Goal: Task Accomplishment & Management: Complete application form

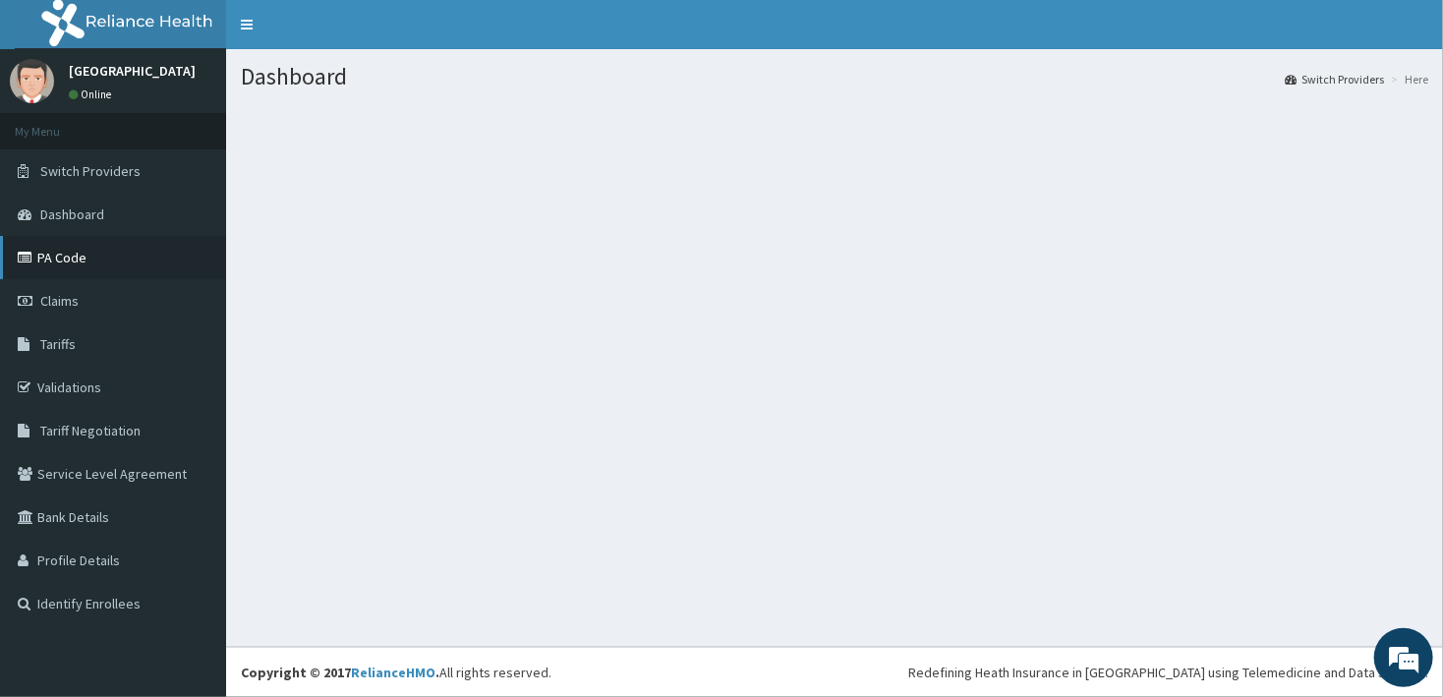
click at [130, 256] on link "PA Code" at bounding box center [113, 257] width 226 height 43
click at [128, 173] on span "Switch Providers" at bounding box center [90, 171] width 100 height 18
click at [142, 171] on link "Switch Providers" at bounding box center [113, 170] width 226 height 43
click at [116, 166] on span "Switch Providers" at bounding box center [90, 171] width 100 height 18
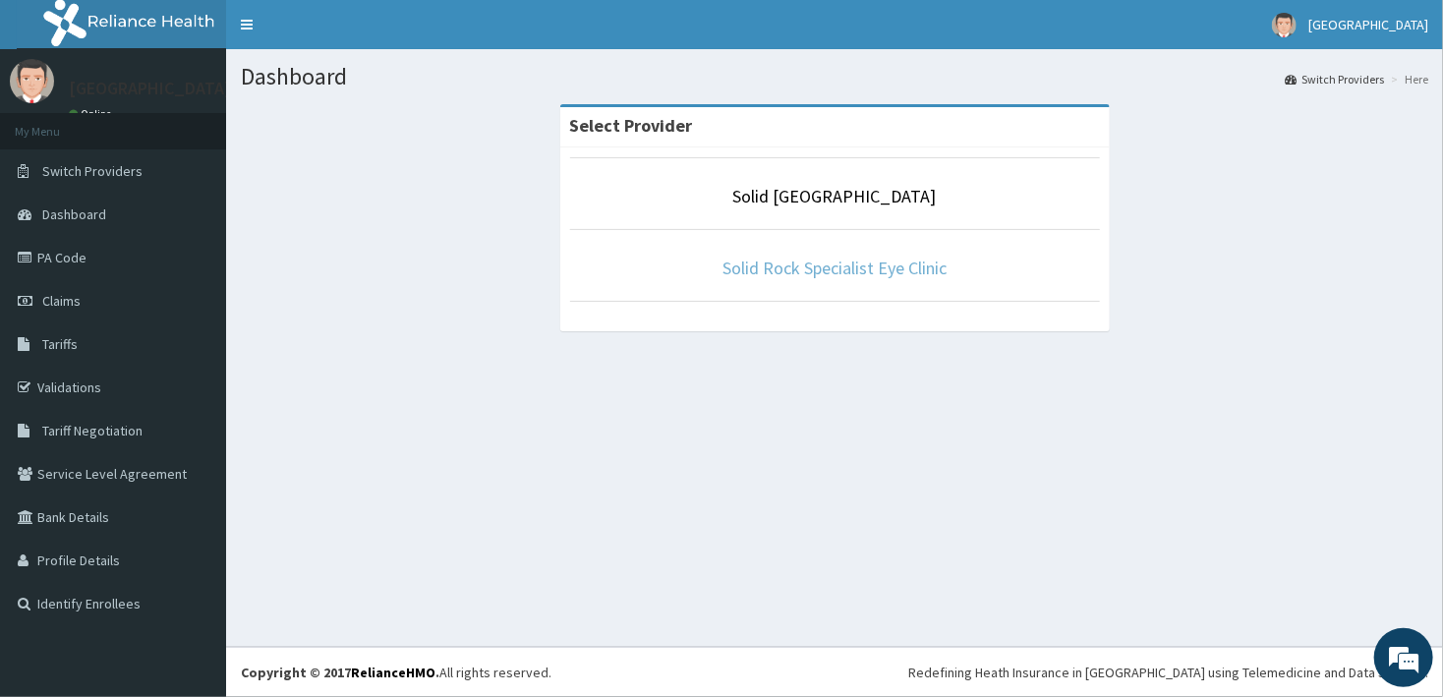
click at [771, 265] on link "Solid Rock Specialist Eye Clinic" at bounding box center [834, 268] width 224 height 23
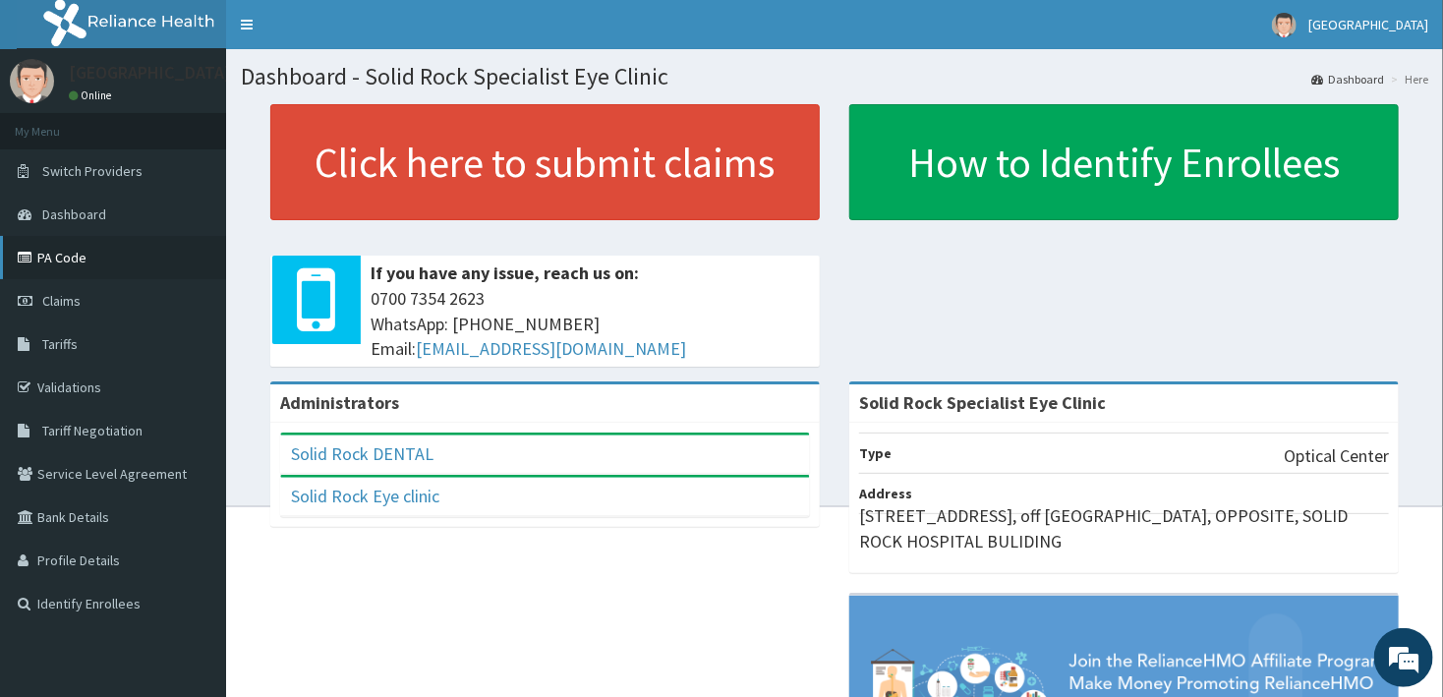
click at [103, 270] on link "PA Code" at bounding box center [113, 257] width 226 height 43
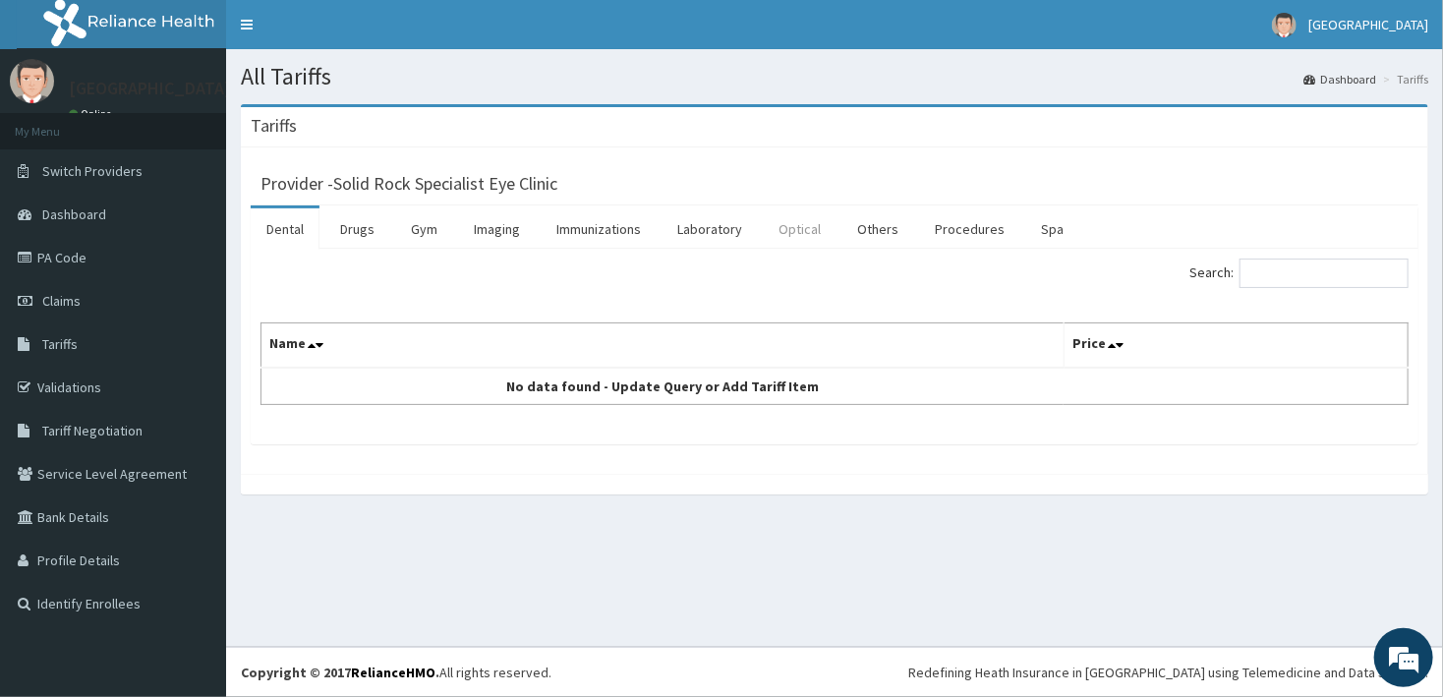
click at [812, 228] on link "Optical" at bounding box center [800, 228] width 74 height 41
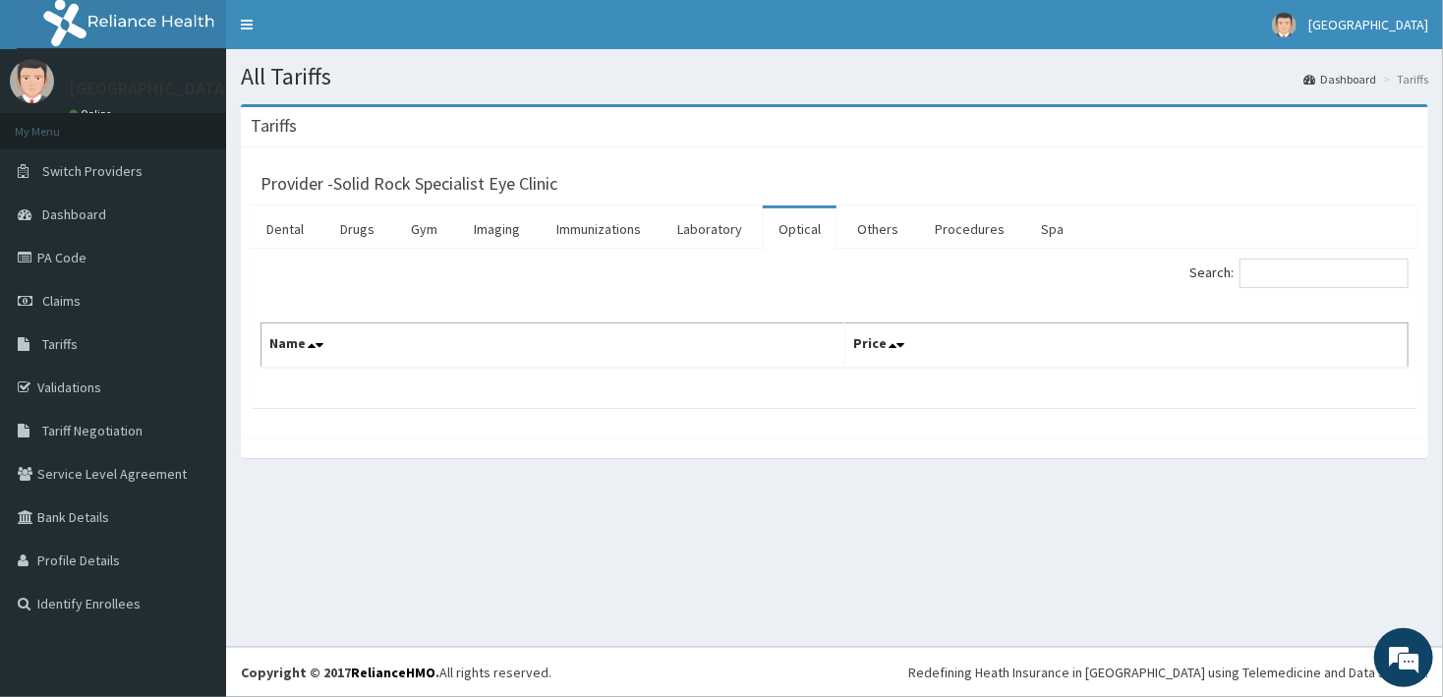
click at [801, 233] on link "Optical" at bounding box center [800, 228] width 74 height 41
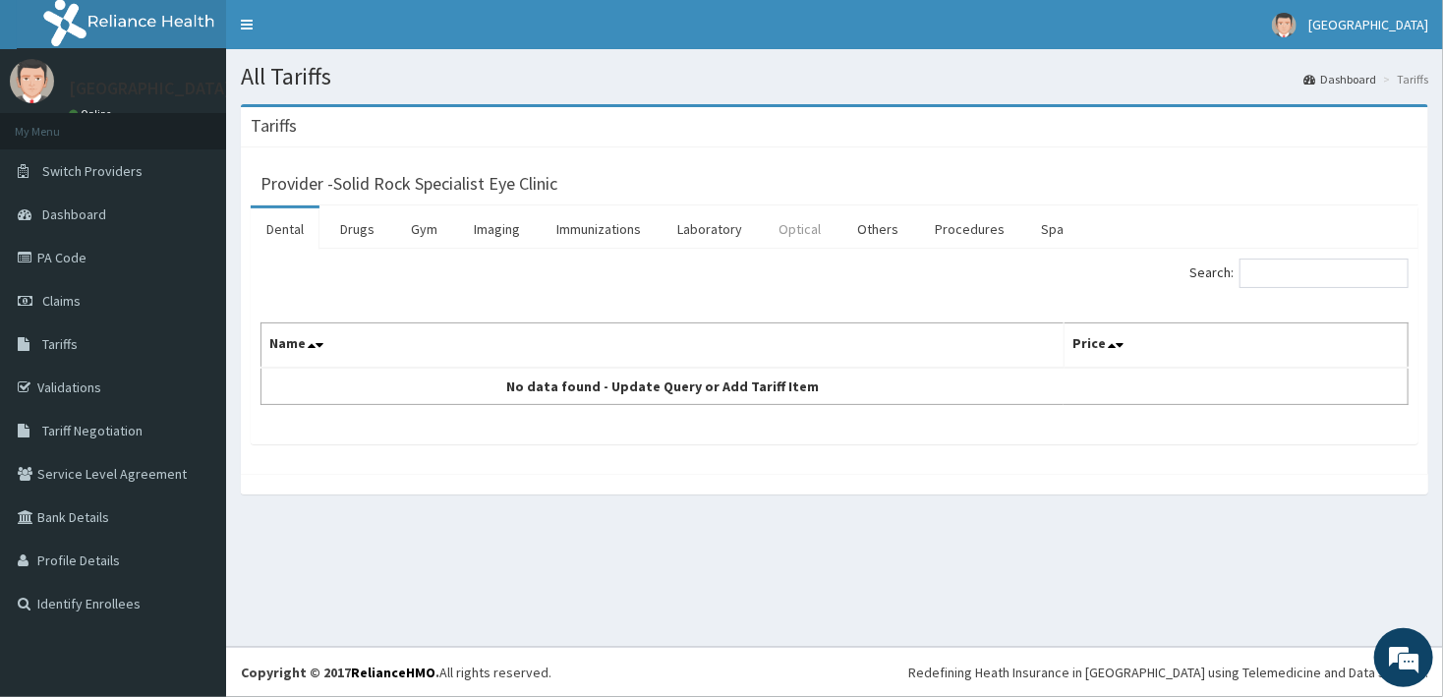
click at [801, 228] on link "Optical" at bounding box center [800, 228] width 74 height 41
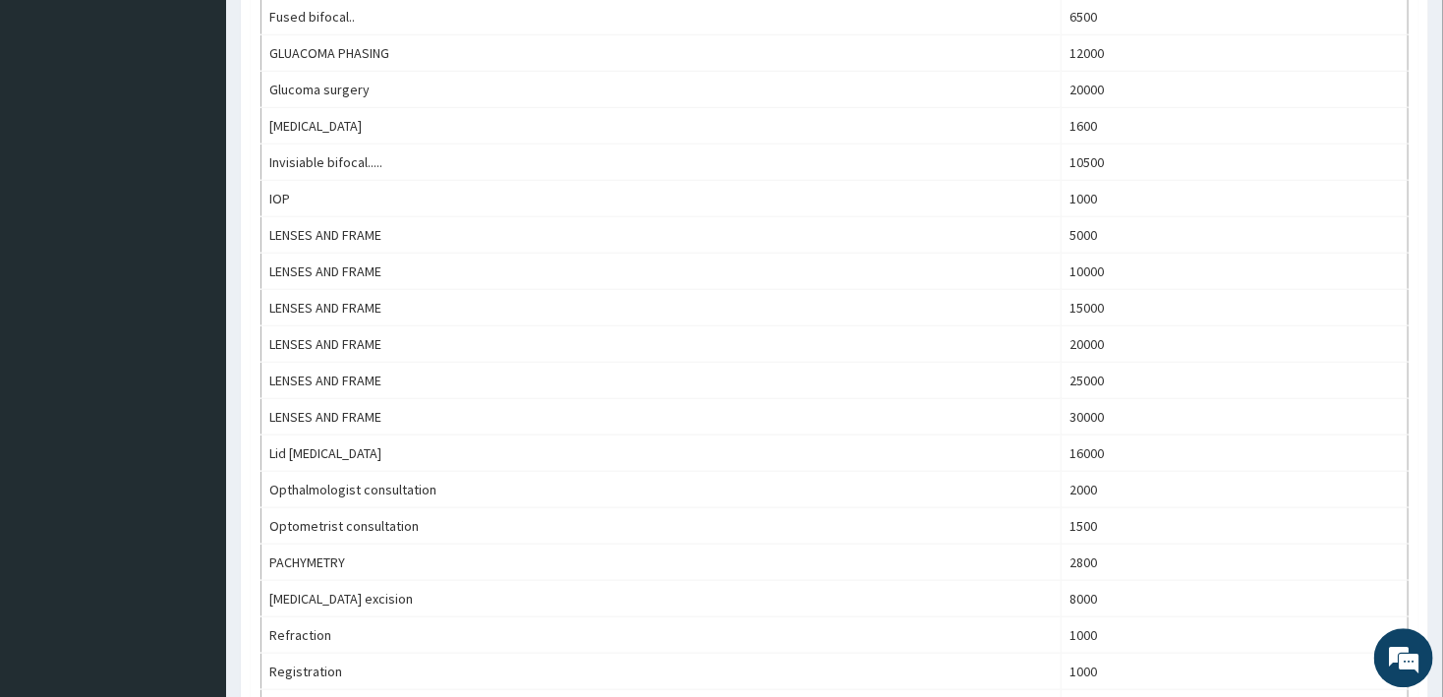
scroll to position [711, 0]
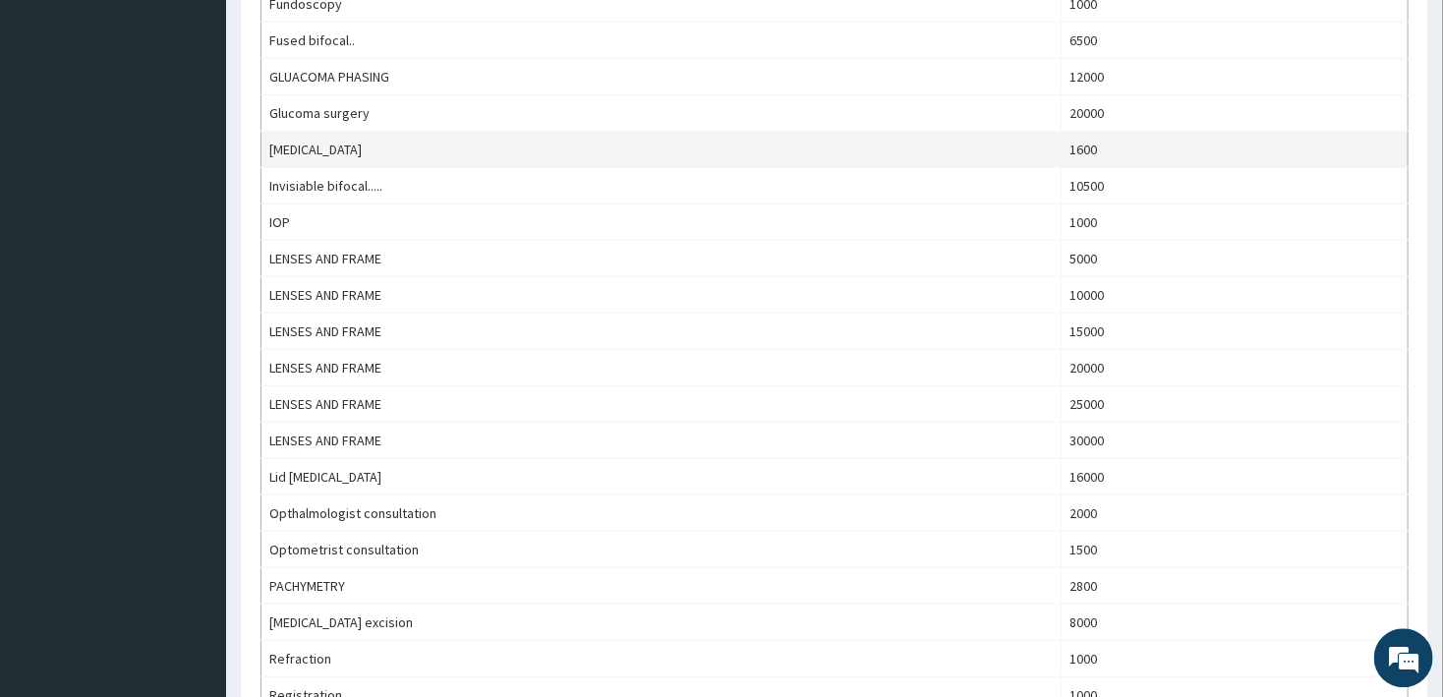
click at [1088, 153] on td "1600" at bounding box center [1235, 149] width 347 height 36
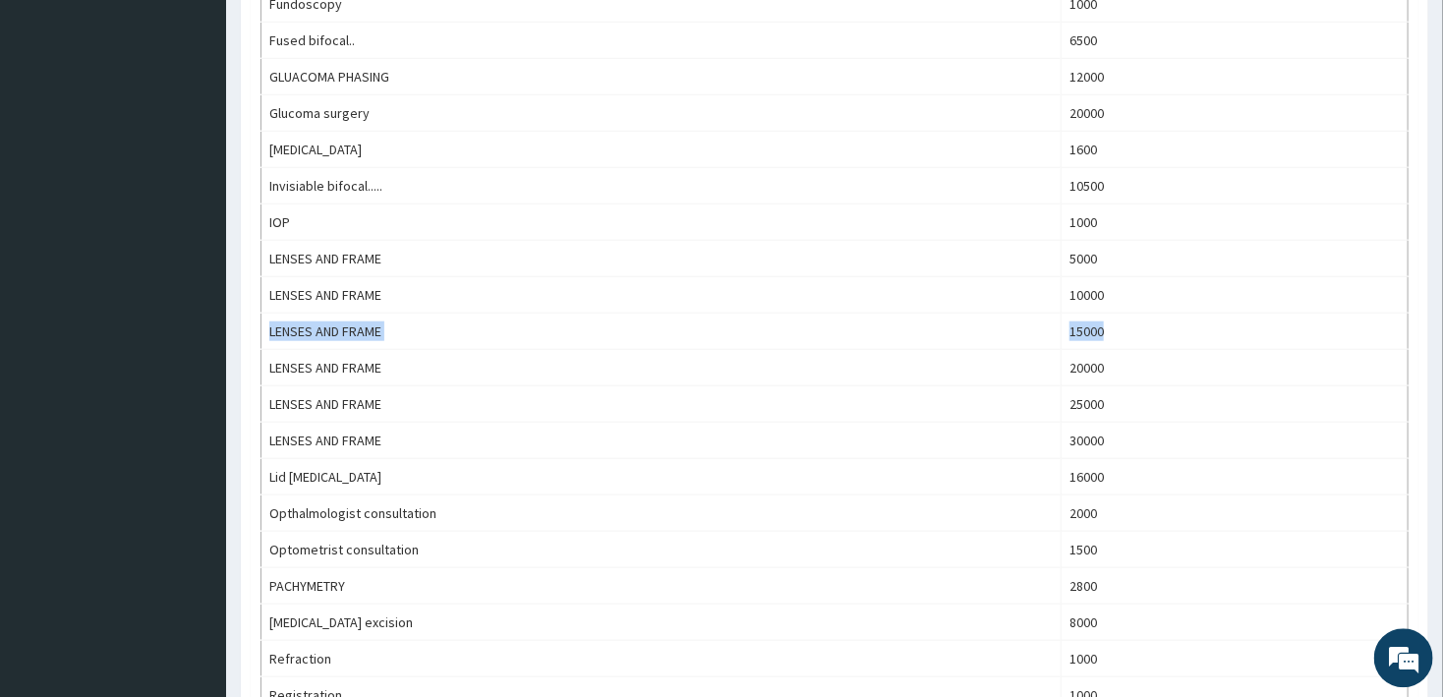
drag, startPoint x: 1428, startPoint y: 324, endPoint x: 1430, endPoint y: 314, distance: 11.0
click at [1430, 314] on div "Tariffs Provider - Solid Rock Specialist Eye Clinic Dental Drugs Gym Imaging Im…" at bounding box center [834, 344] width 1217 height 1901
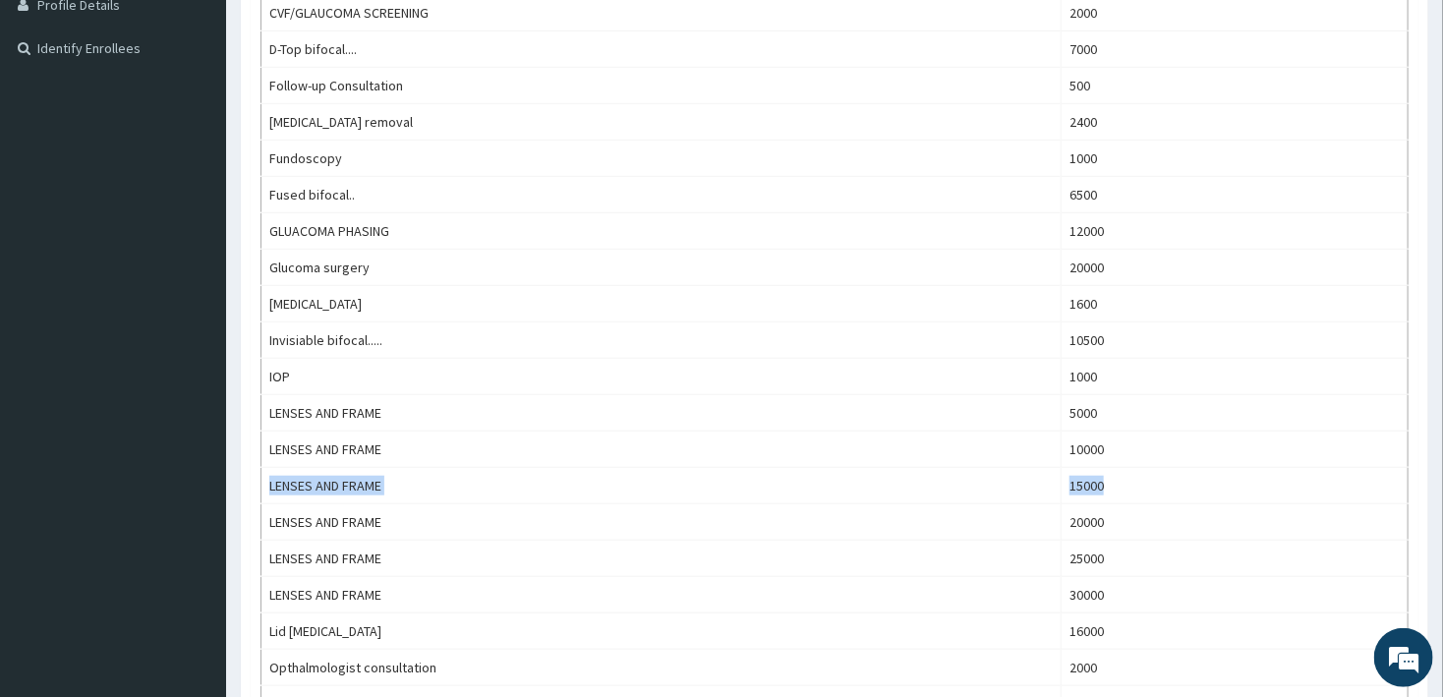
scroll to position [551, 0]
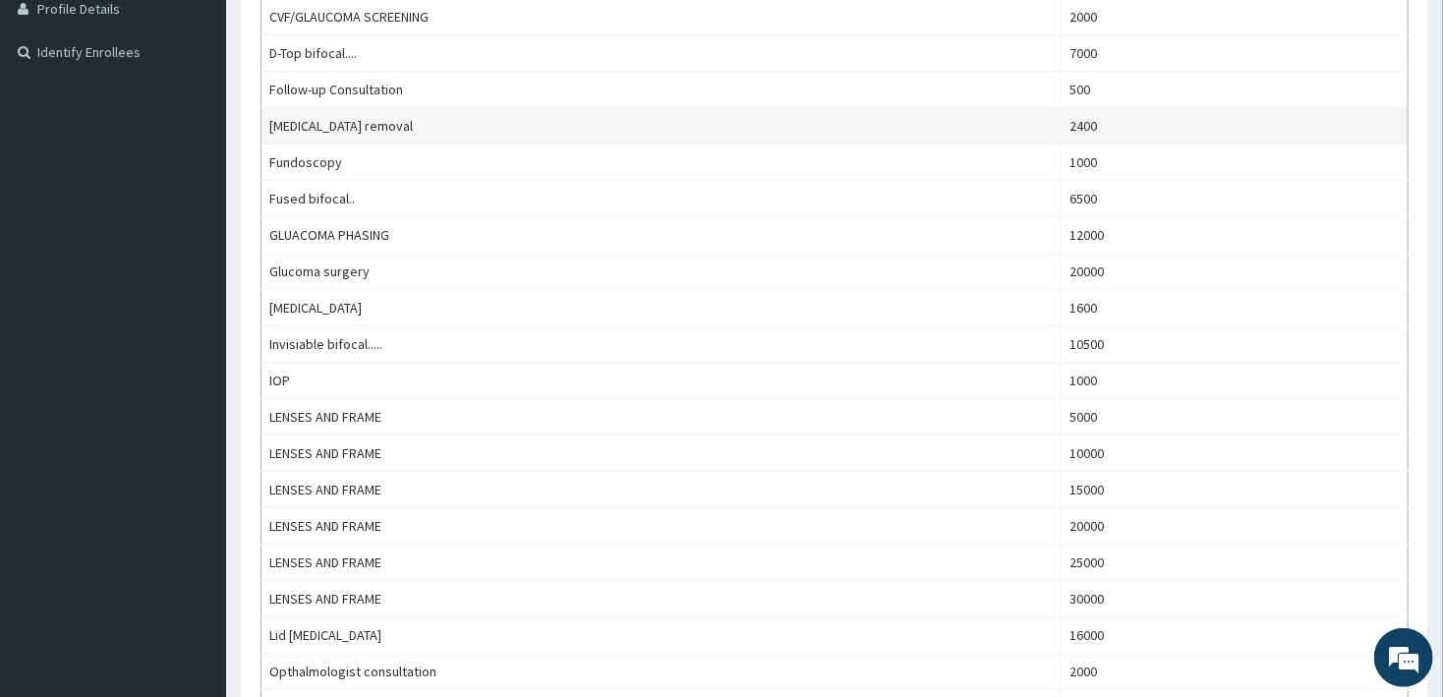
click at [1085, 124] on td "2400" at bounding box center [1235, 126] width 347 height 36
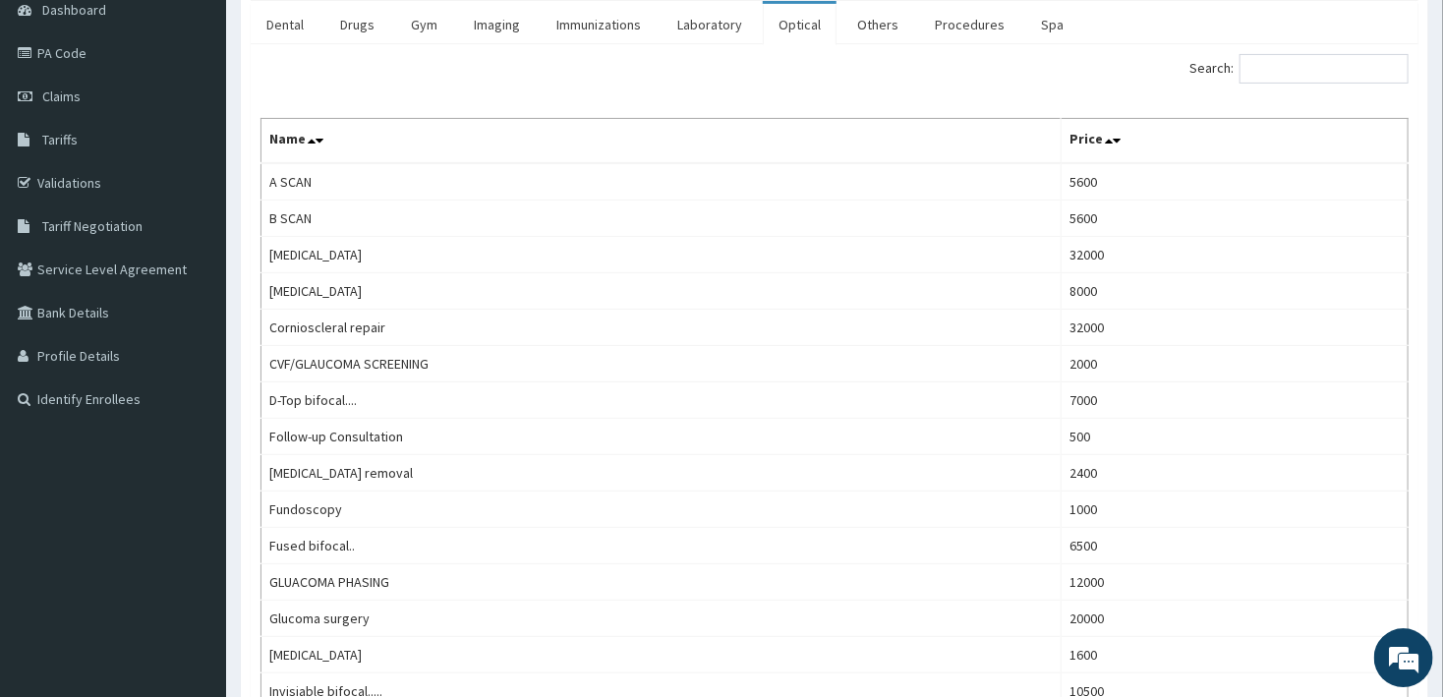
scroll to position [0, 0]
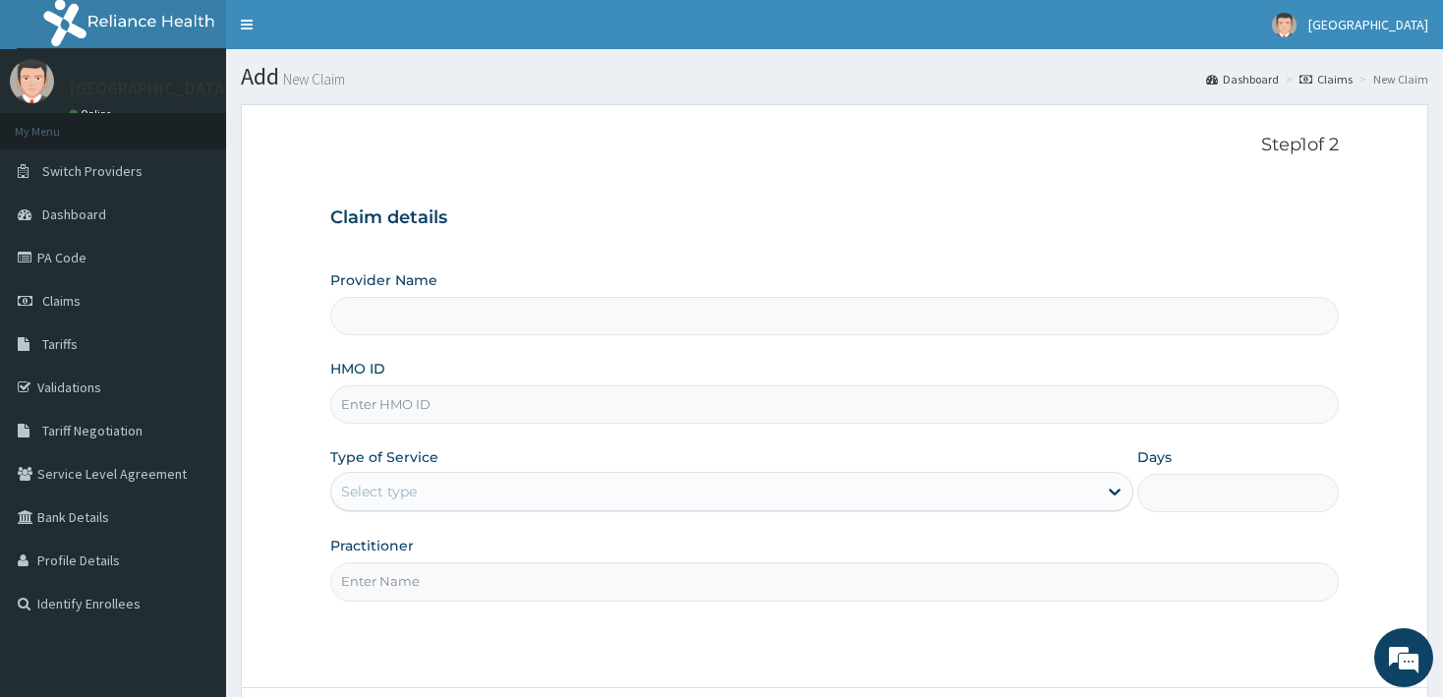
type input "Solid Rock Specialist Eye Clinic"
click at [897, 392] on input "HMO ID" at bounding box center [834, 404] width 1008 height 38
type input "COW/10079A"
click at [906, 498] on div "Select type" at bounding box center [714, 491] width 766 height 31
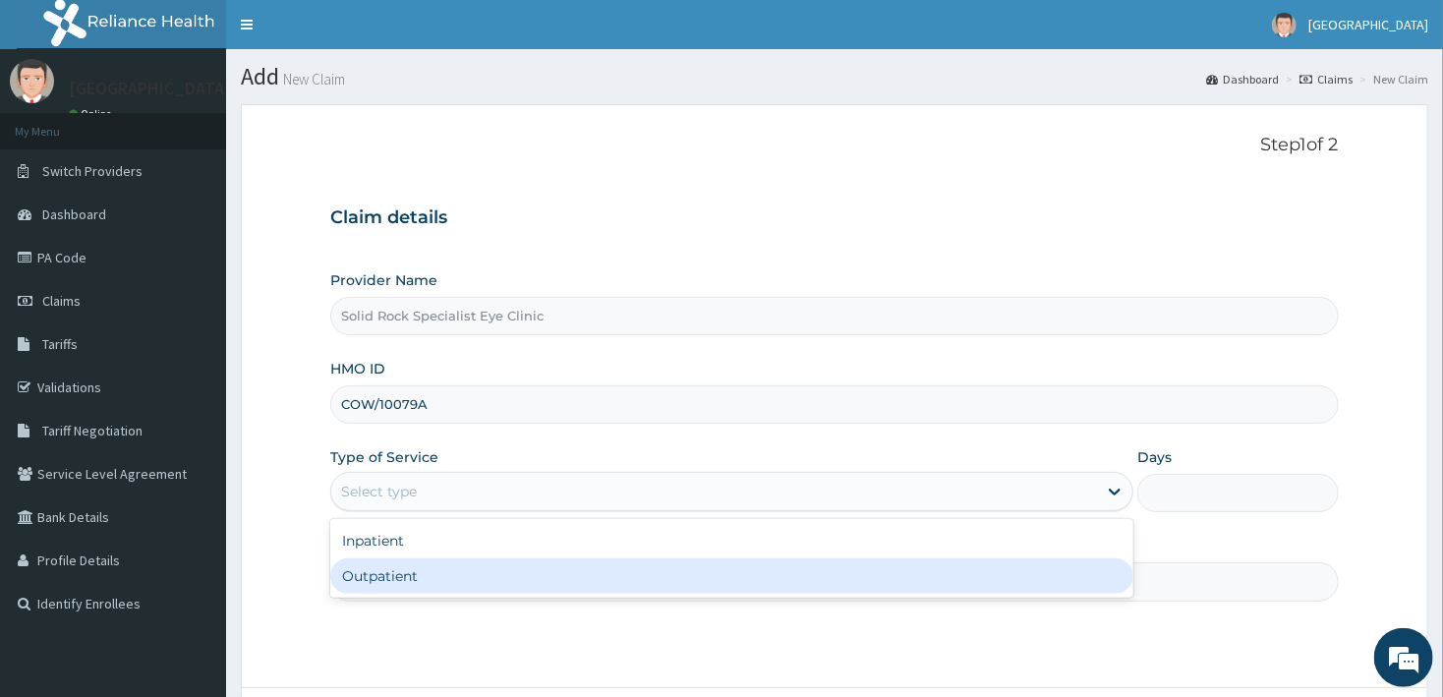
click at [854, 578] on div "Outpatient" at bounding box center [731, 575] width 803 height 35
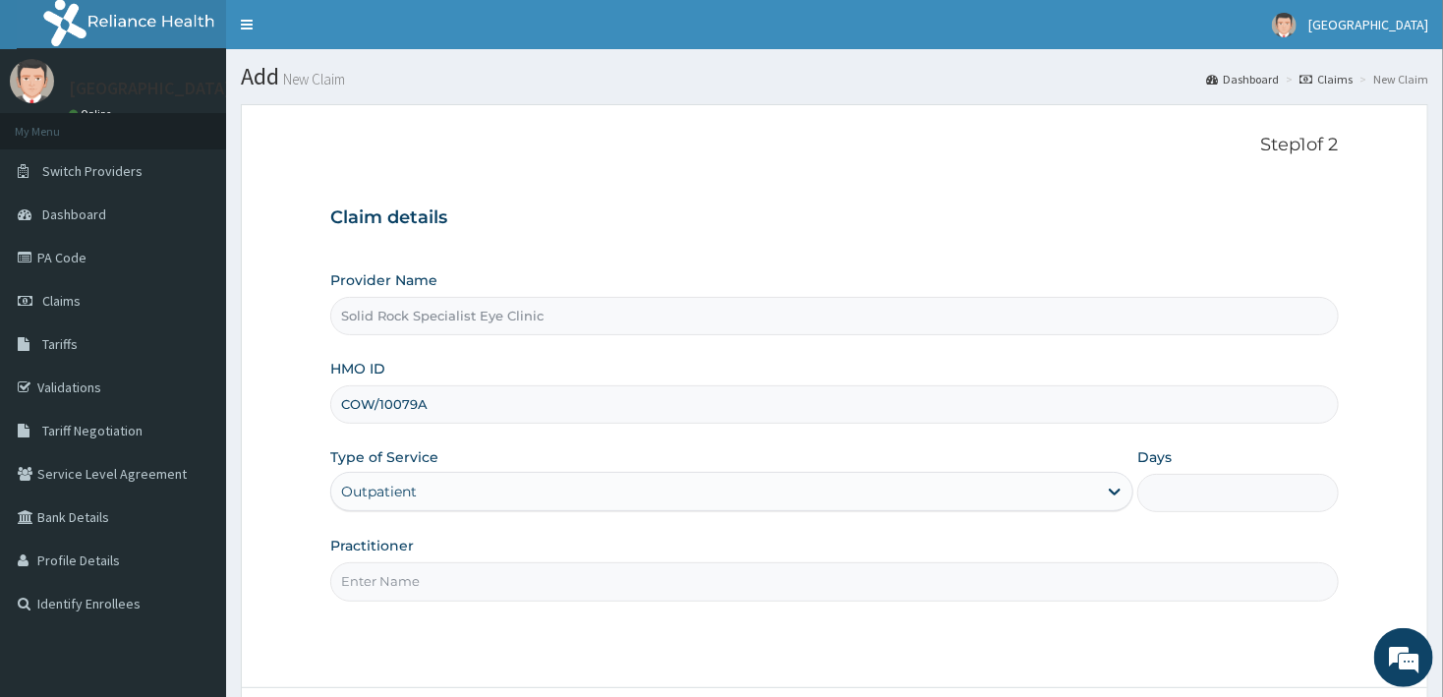
type input "1"
click at [869, 592] on input "Practitioner" at bounding box center [834, 581] width 1008 height 38
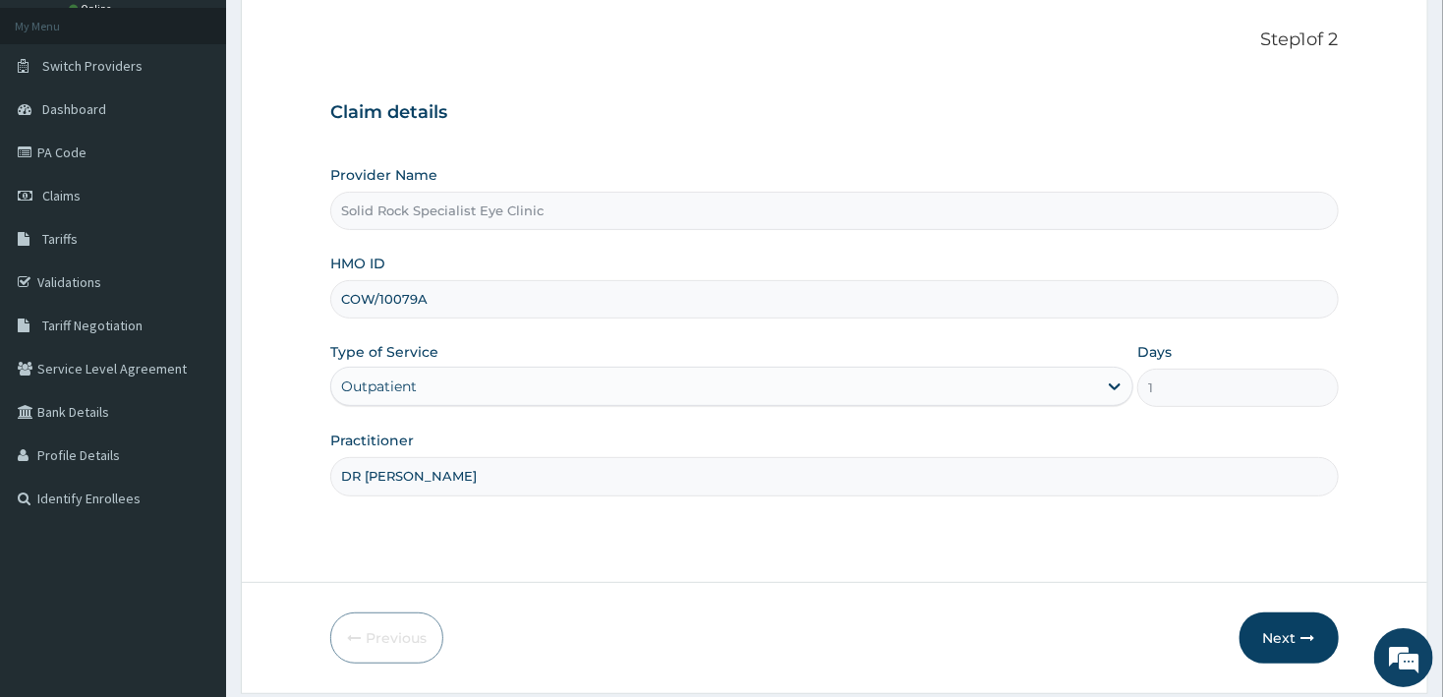
scroll to position [167, 0]
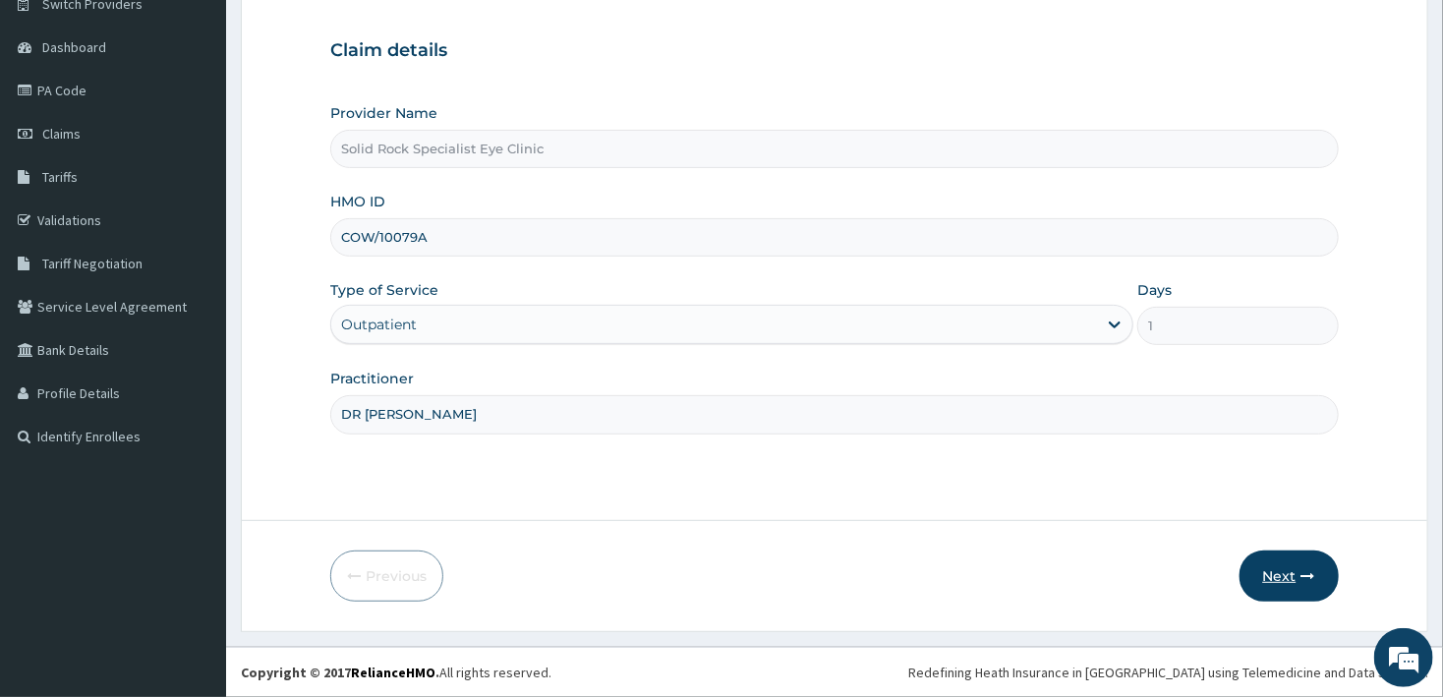
type input "DR CYNTHIA"
click at [1268, 575] on button "Next" at bounding box center [1288, 575] width 99 height 51
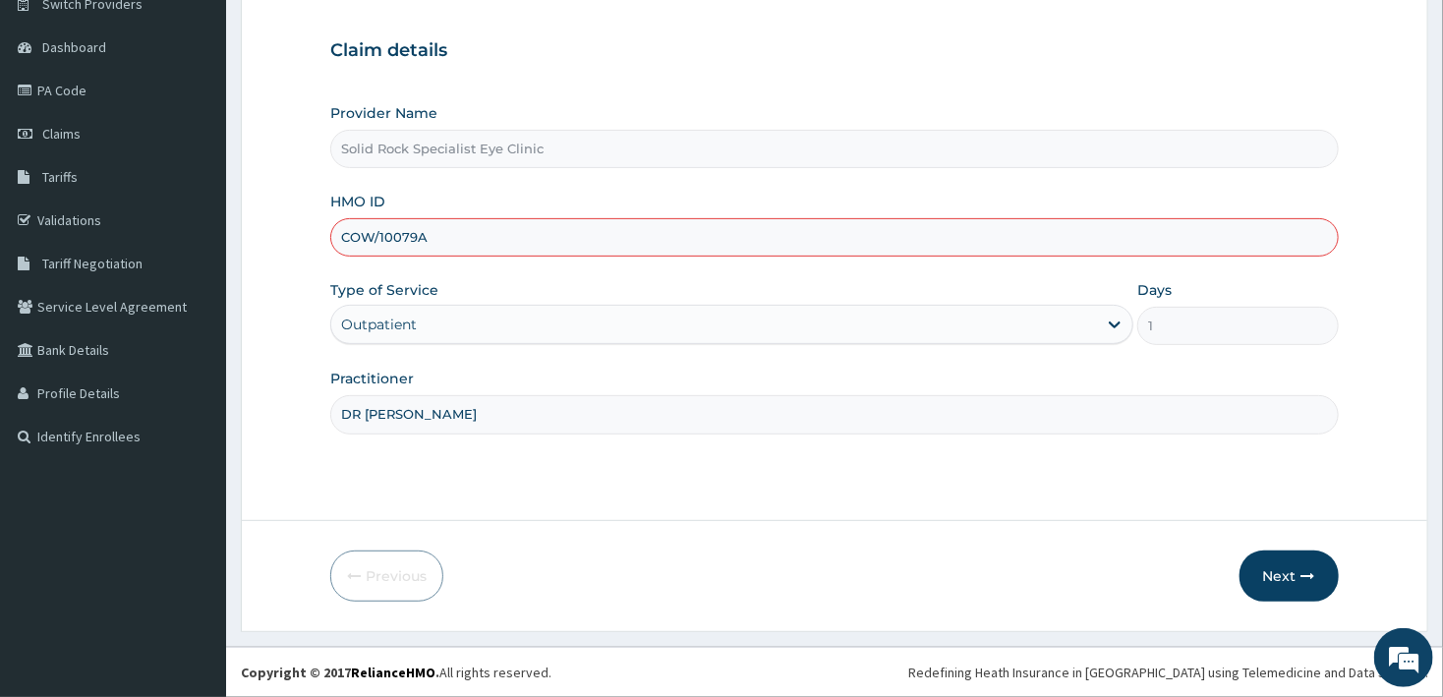
click at [416, 236] on input "COW/10079A" at bounding box center [834, 237] width 1008 height 38
click at [446, 234] on input "COW/10079/A" at bounding box center [834, 237] width 1008 height 38
type input "COW/10079/A"
click at [1276, 564] on button "Next" at bounding box center [1288, 575] width 99 height 51
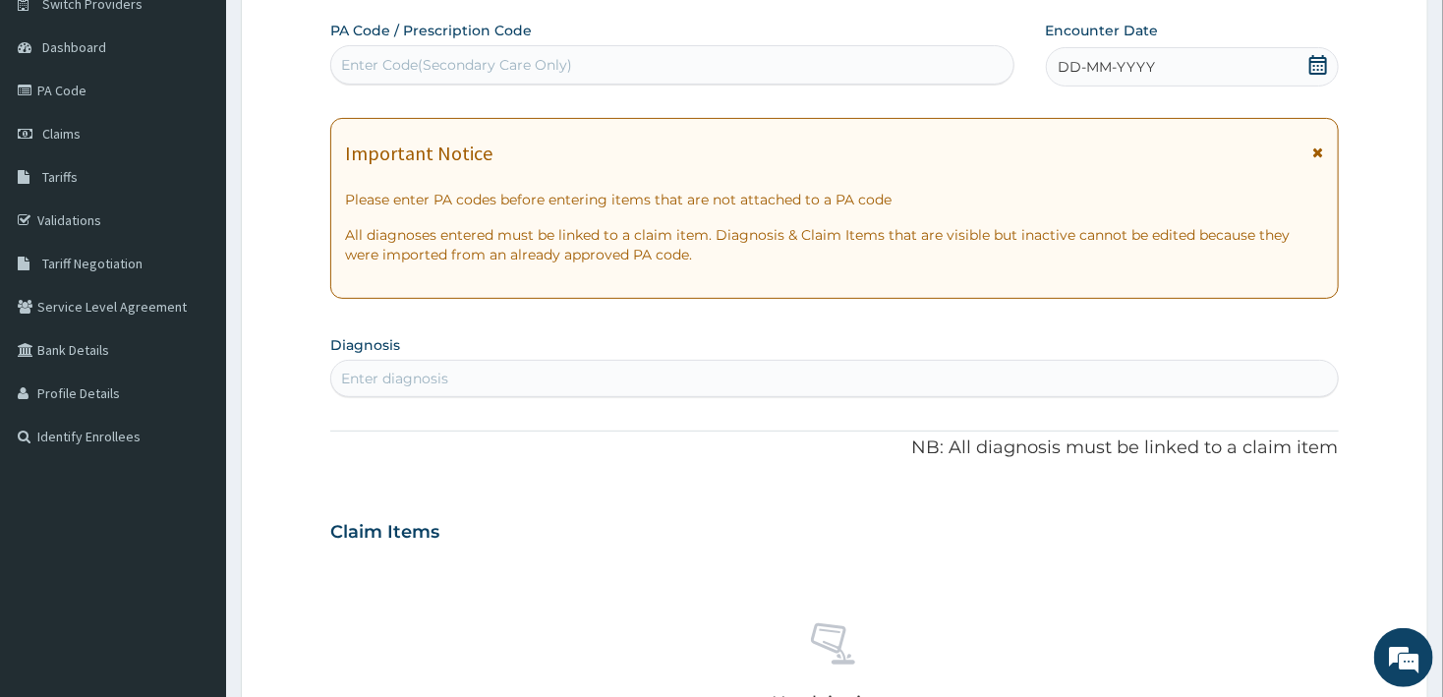
click at [684, 59] on div "Enter Code(Secondary Care Only)" at bounding box center [671, 64] width 681 height 31
paste input "PA/4AF940"
type input "PA/4AF940"
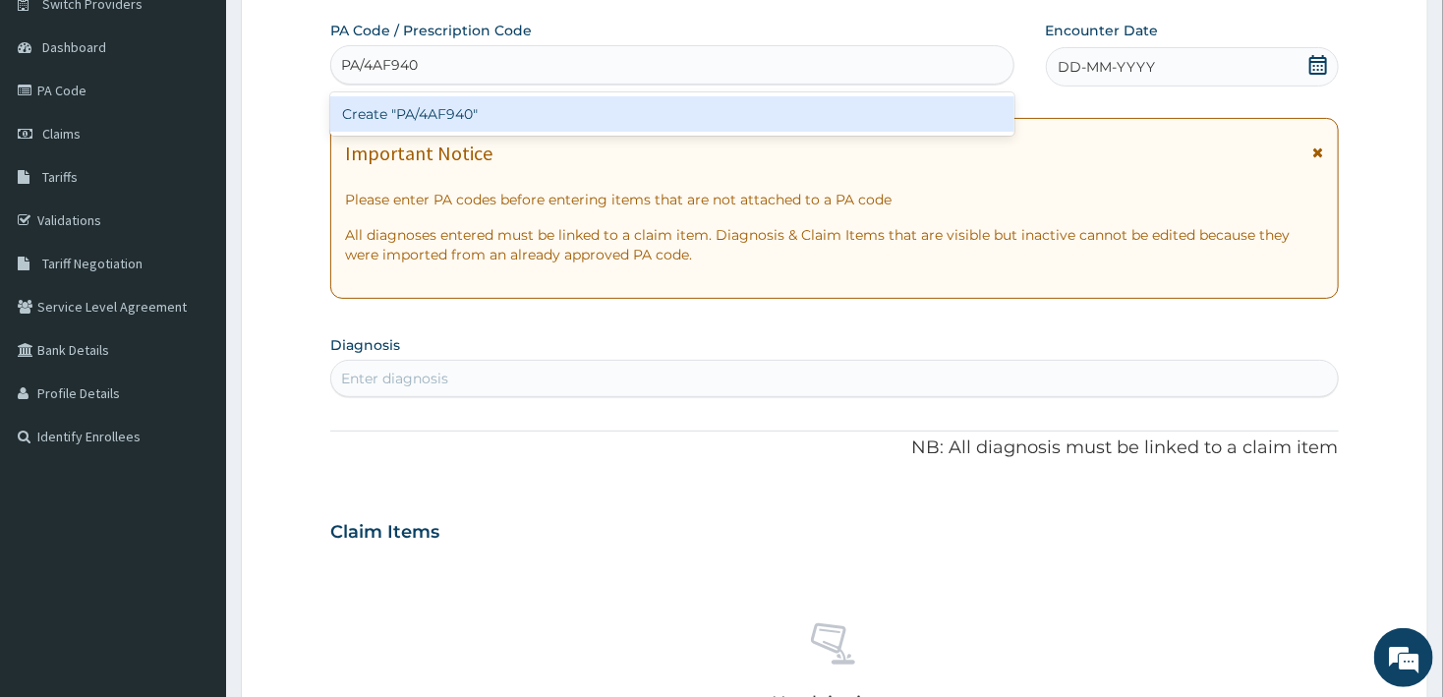
click at [679, 106] on div "Create "PA/4AF940"" at bounding box center [671, 113] width 683 height 35
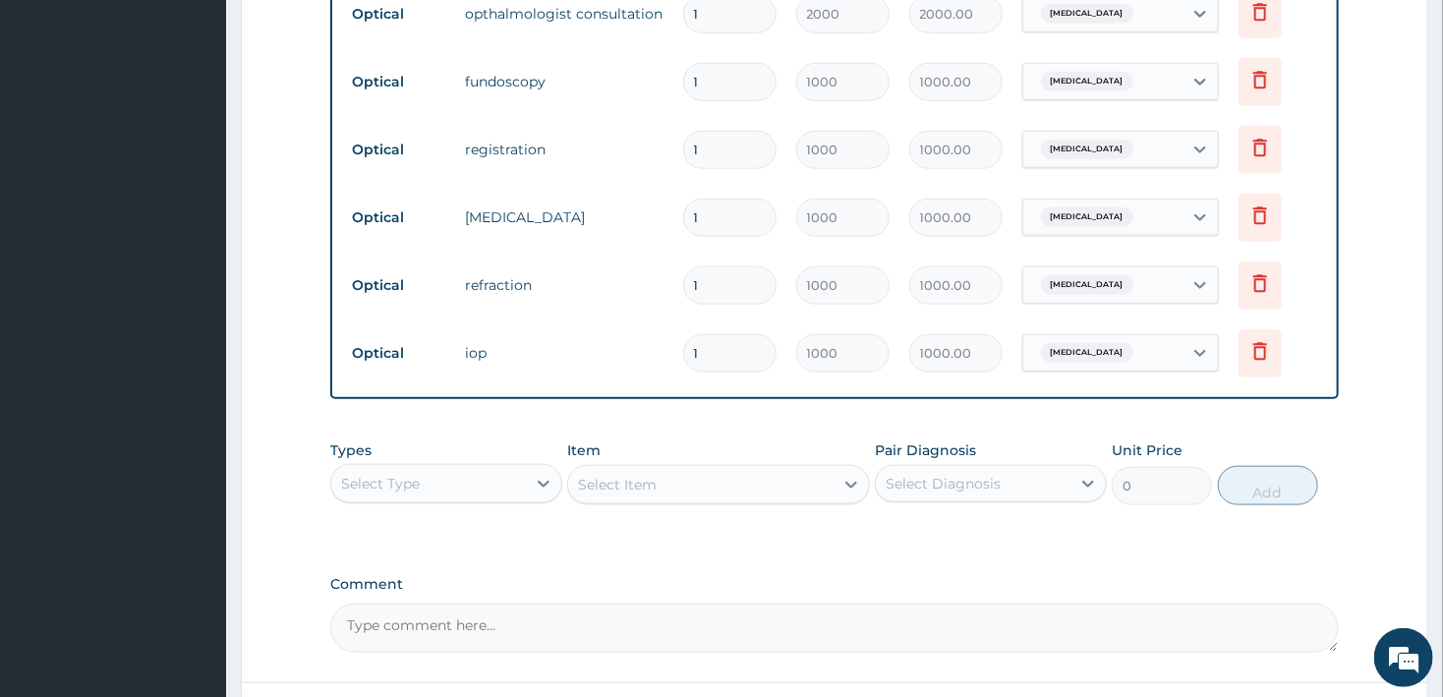
scroll to position [1031, 0]
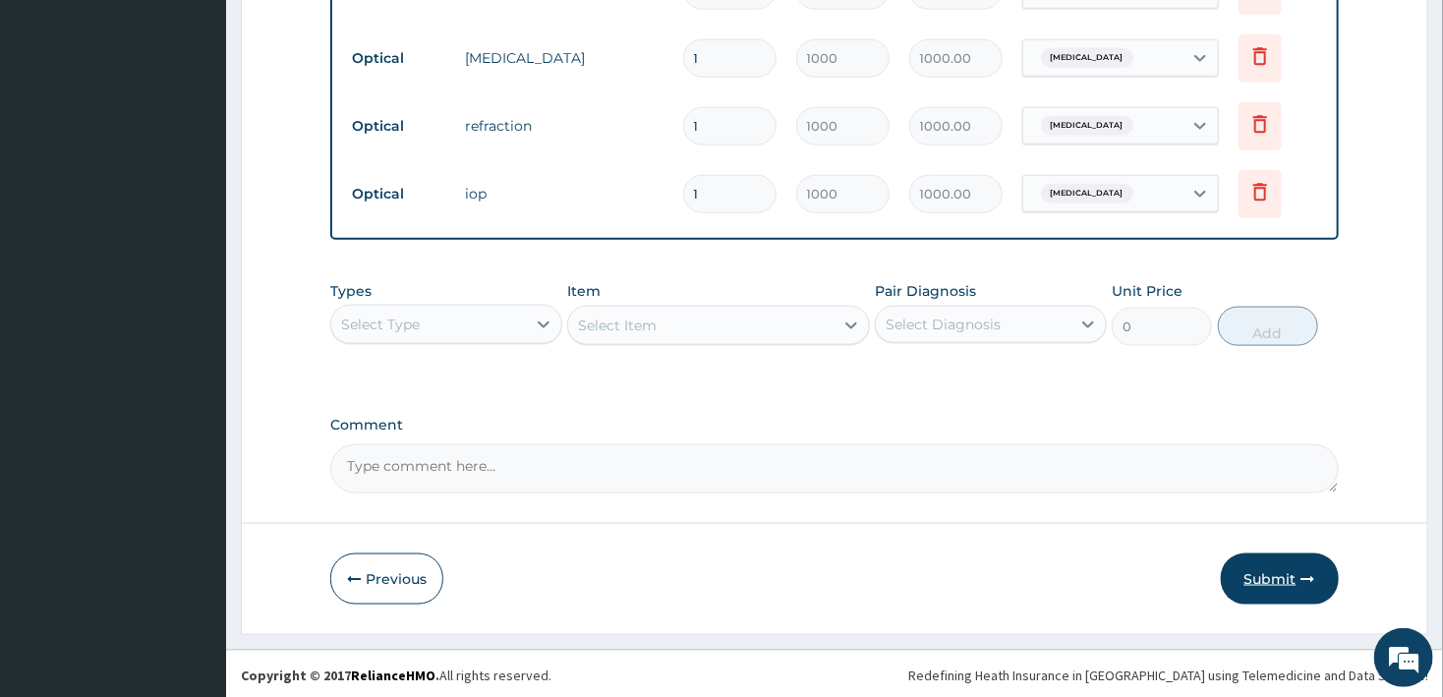
click at [1278, 570] on button "Submit" at bounding box center [1280, 578] width 118 height 51
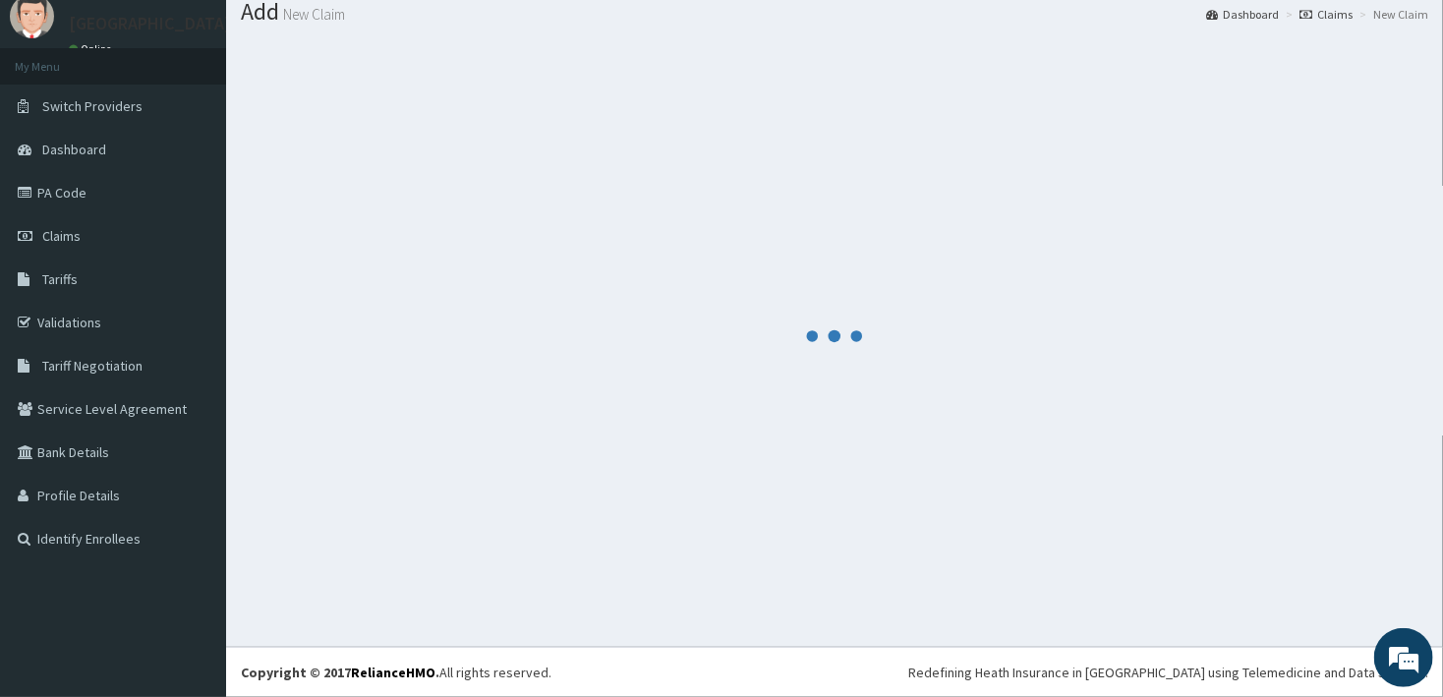
scroll to position [64, 0]
